Goal: Navigation & Orientation: Find specific page/section

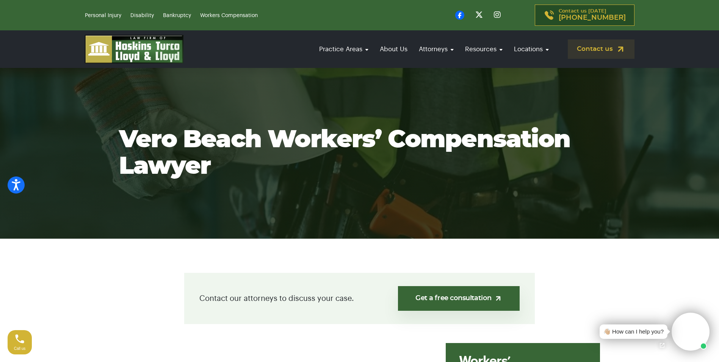
click at [464, 16] on icon at bounding box center [459, 15] width 9 height 9
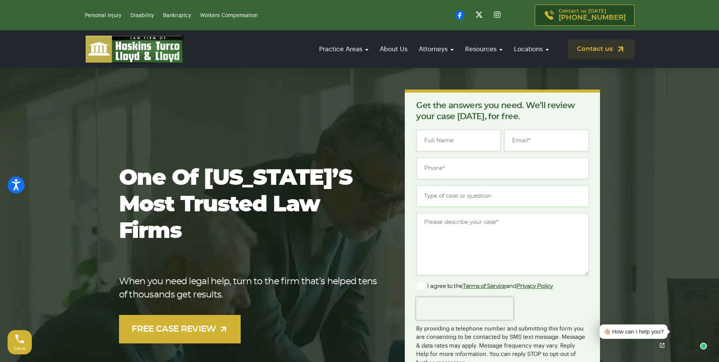
click at [464, 14] on icon at bounding box center [459, 15] width 9 height 9
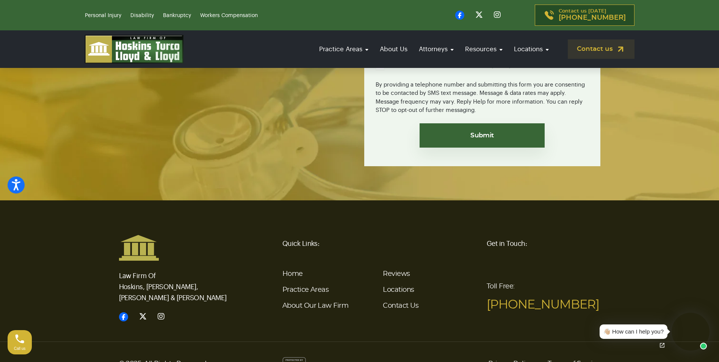
scroll to position [2780, 0]
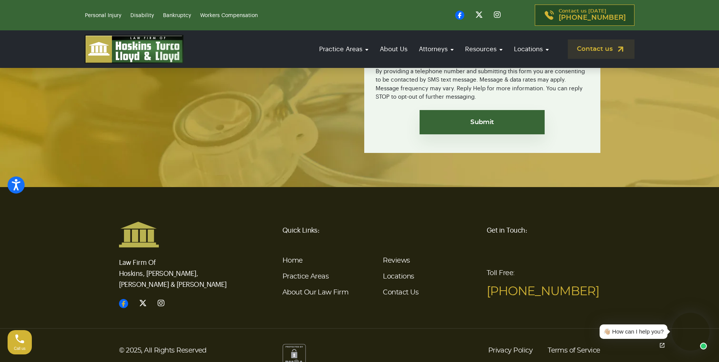
click at [127, 299] on icon at bounding box center [123, 303] width 9 height 9
